Goal: Check status: Check status

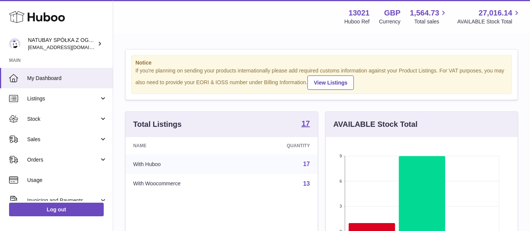
scroll to position [117, 192]
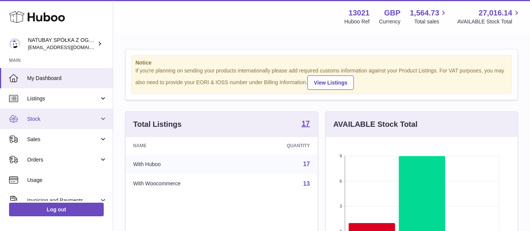
click at [44, 115] on span "Stock" at bounding box center [63, 118] width 72 height 7
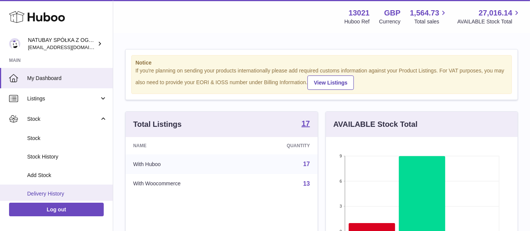
click at [75, 197] on link "Delivery History" at bounding box center [56, 193] width 113 height 18
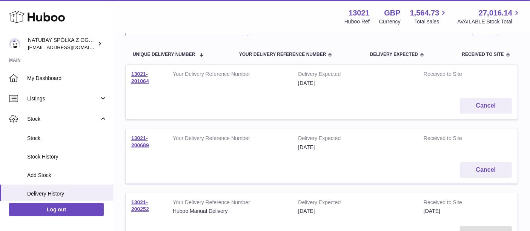
scroll to position [90, 0]
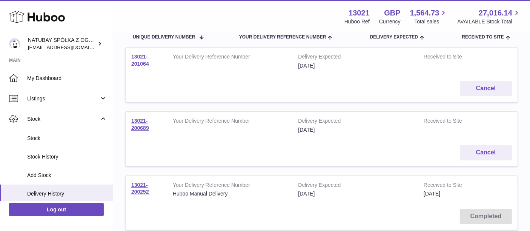
click at [144, 61] on link "13021-201064" at bounding box center [140, 60] width 18 height 13
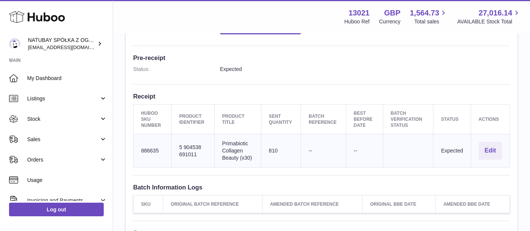
scroll to position [299, 0]
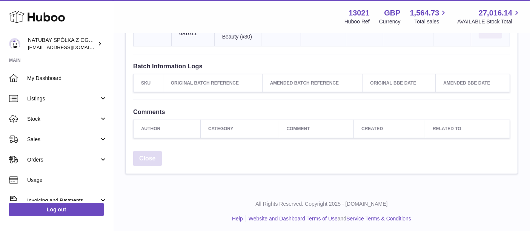
click at [149, 152] on link "Close" at bounding box center [147, 158] width 29 height 15
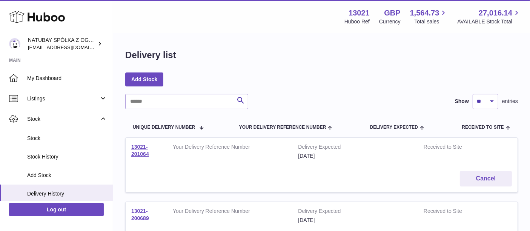
click at [145, 217] on link "13021-200689" at bounding box center [140, 214] width 18 height 13
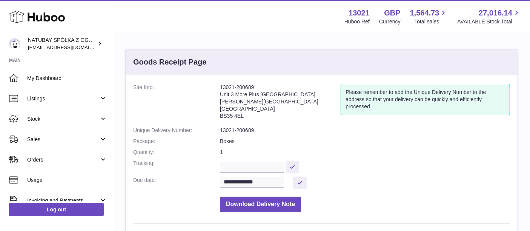
drag, startPoint x: 256, startPoint y: 87, endPoint x: 216, endPoint y: 87, distance: 40.0
click at [216, 87] on dl "**********" at bounding box center [321, 150] width 377 height 132
copy dl "13021-200689"
